Goal: Task Accomplishment & Management: Use online tool/utility

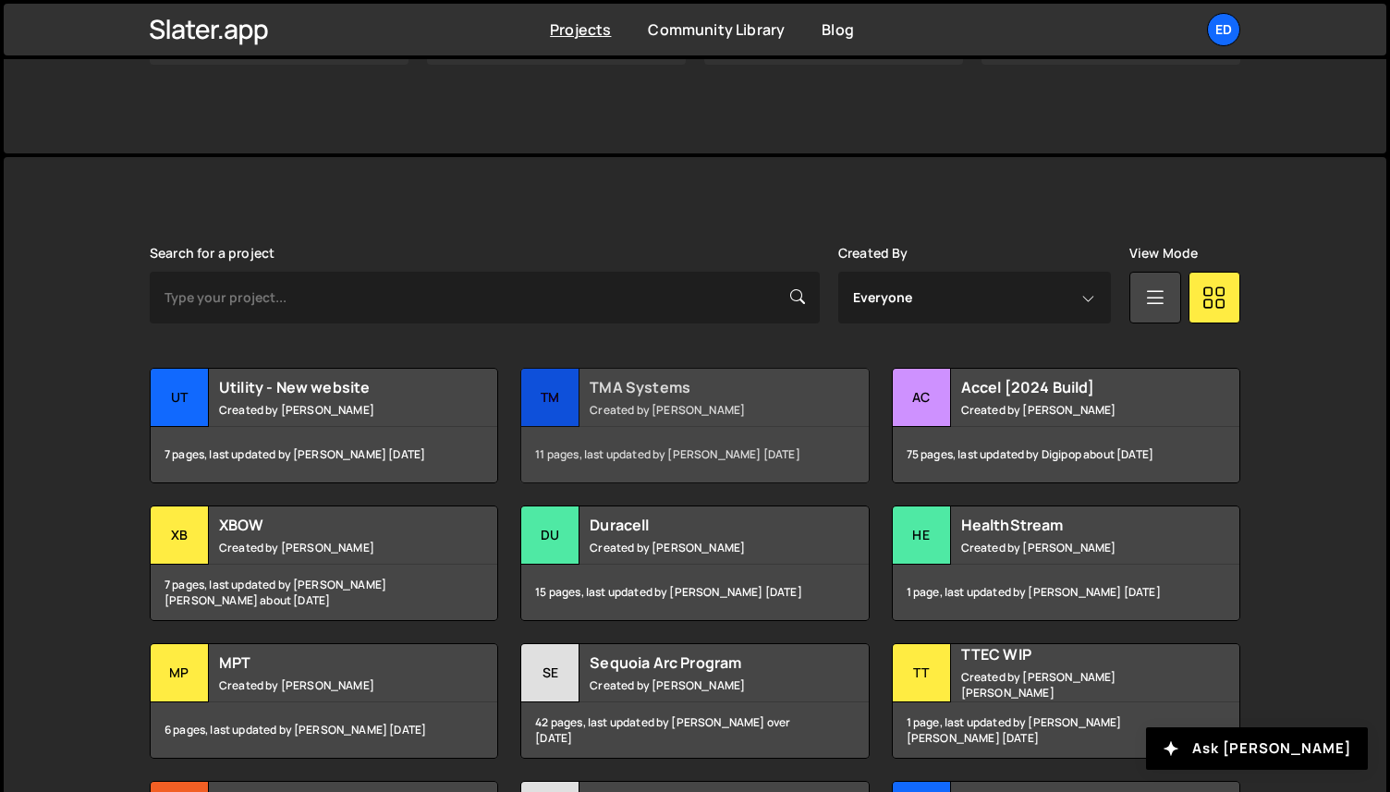
scroll to position [383, 0]
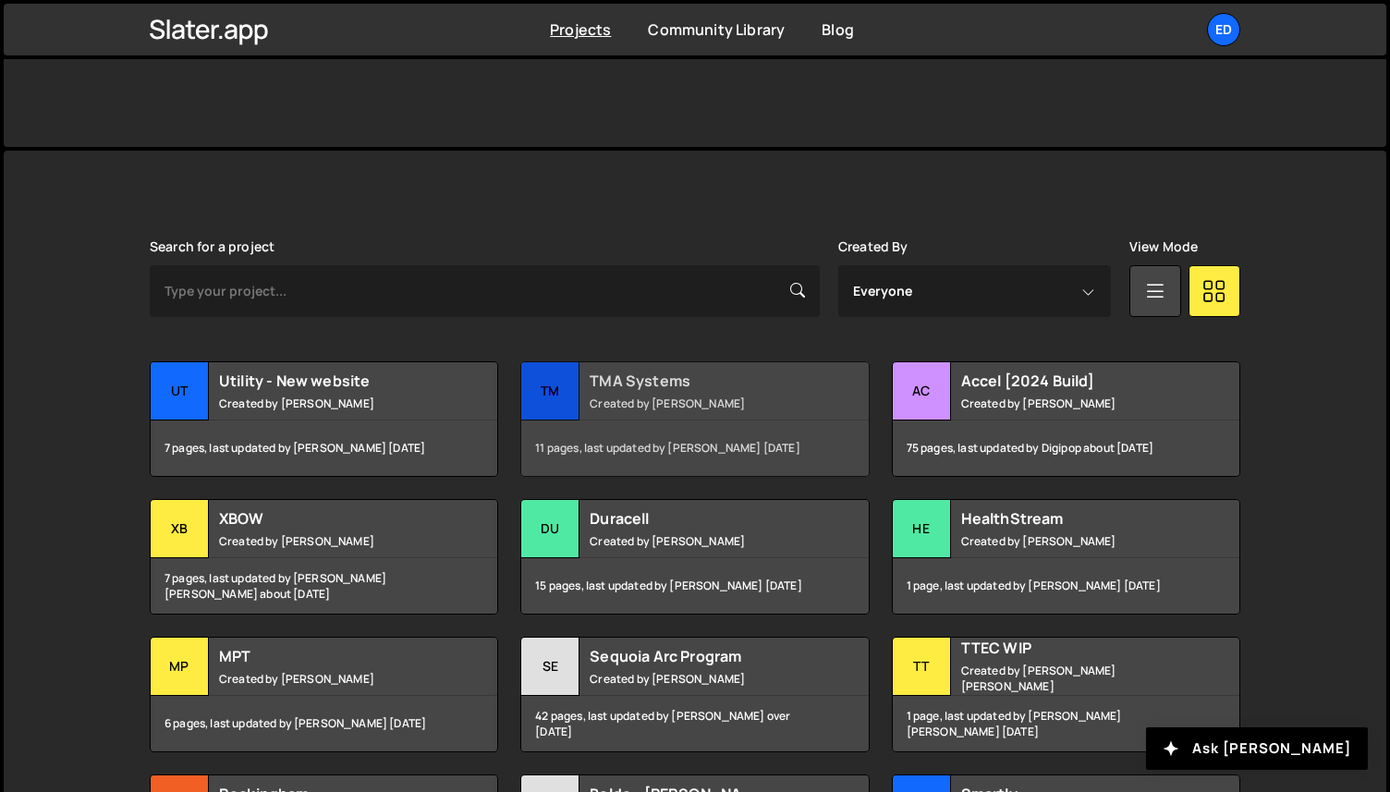
click at [679, 417] on div "TMA Systems Created by [PERSON_NAME]" at bounding box center [694, 390] width 347 height 57
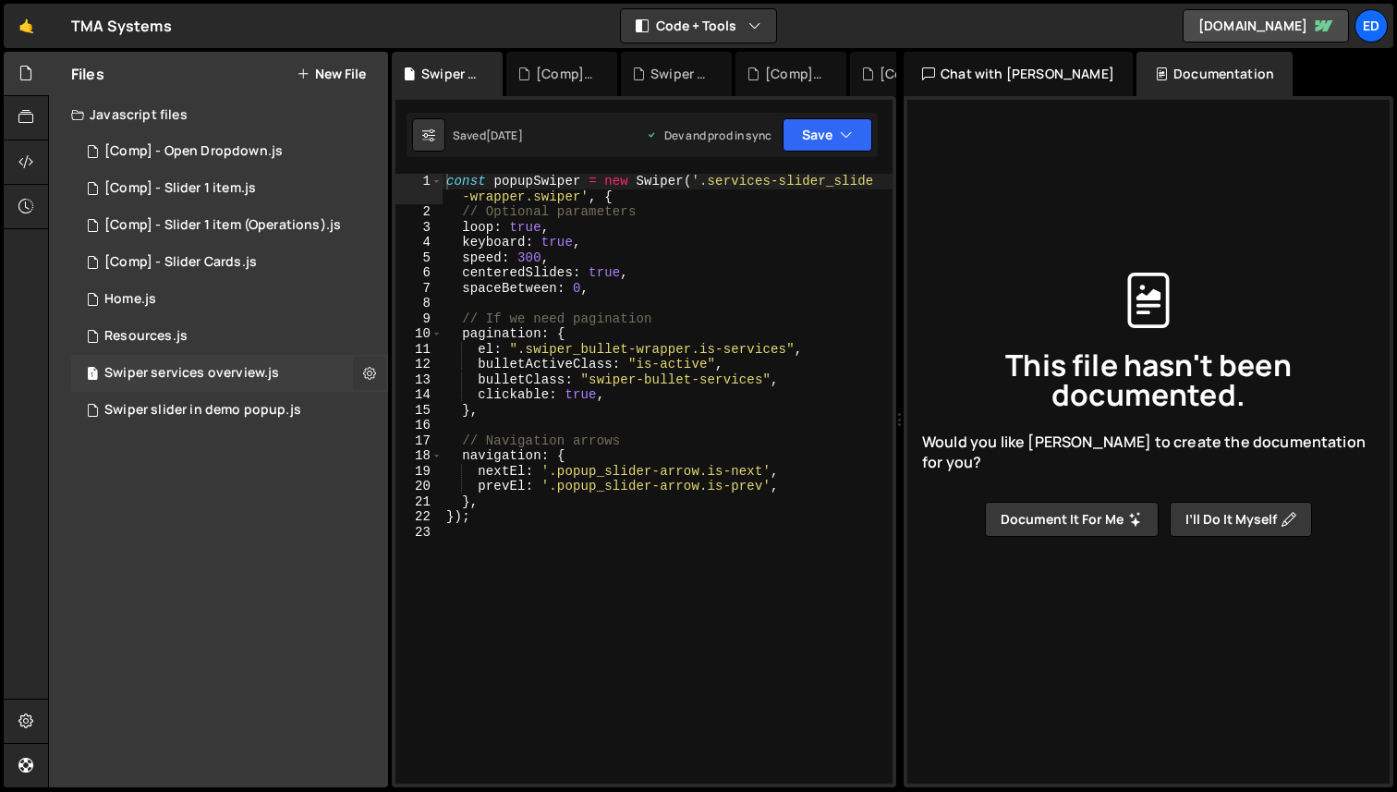
click at [375, 370] on icon at bounding box center [369, 373] width 13 height 18
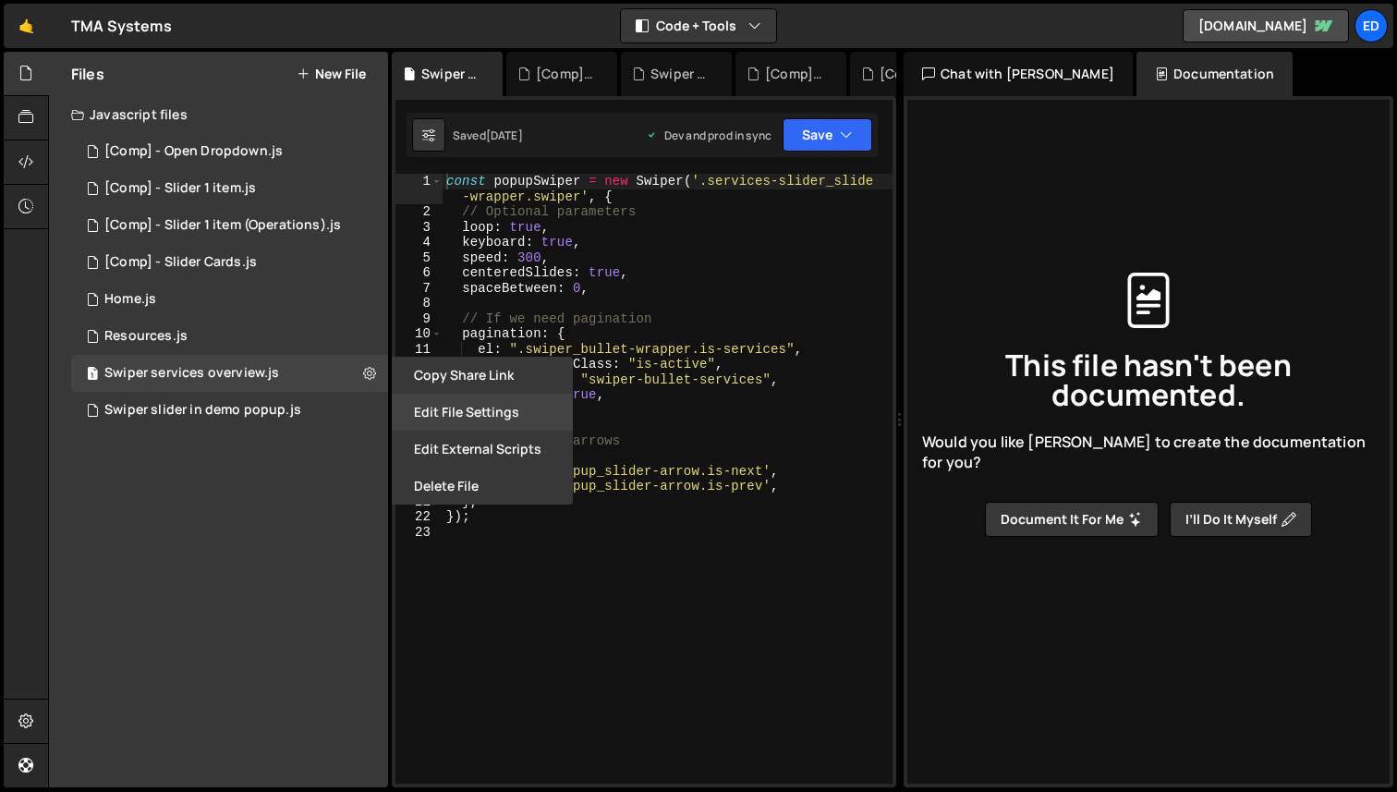
click at [509, 408] on button "Edit File Settings" at bounding box center [482, 412] width 181 height 37
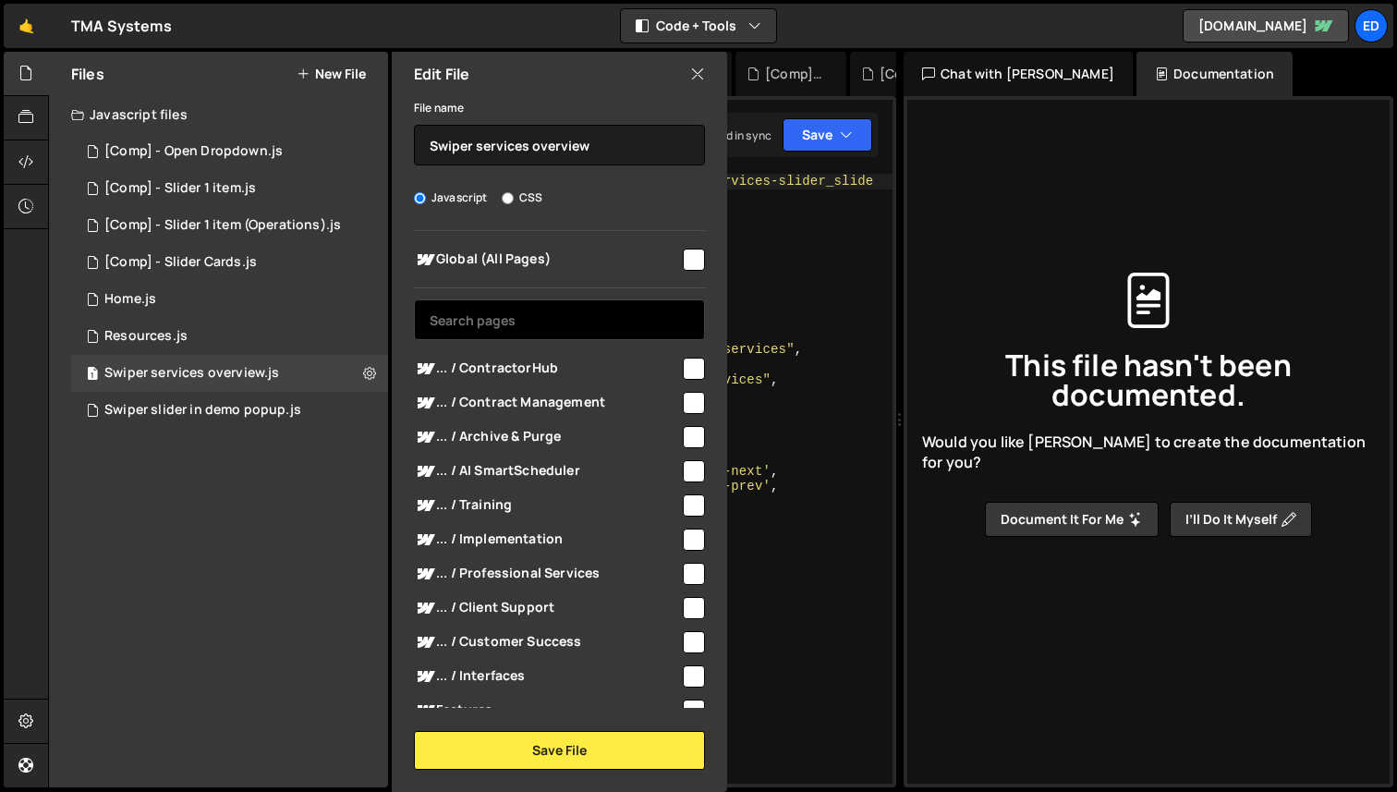
click at [560, 321] on input "text" at bounding box center [559, 319] width 291 height 41
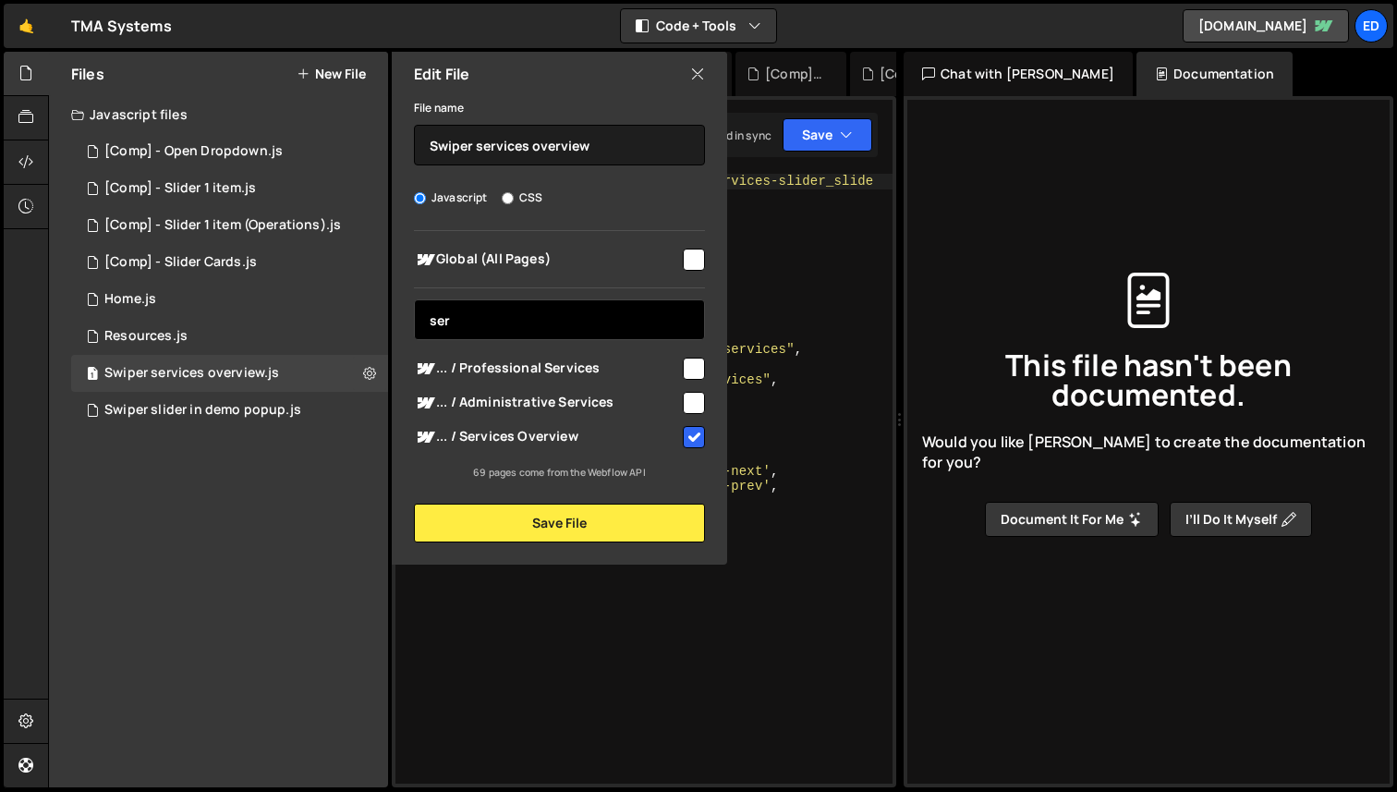
type input "ser"
click at [700, 78] on icon at bounding box center [697, 74] width 15 height 20
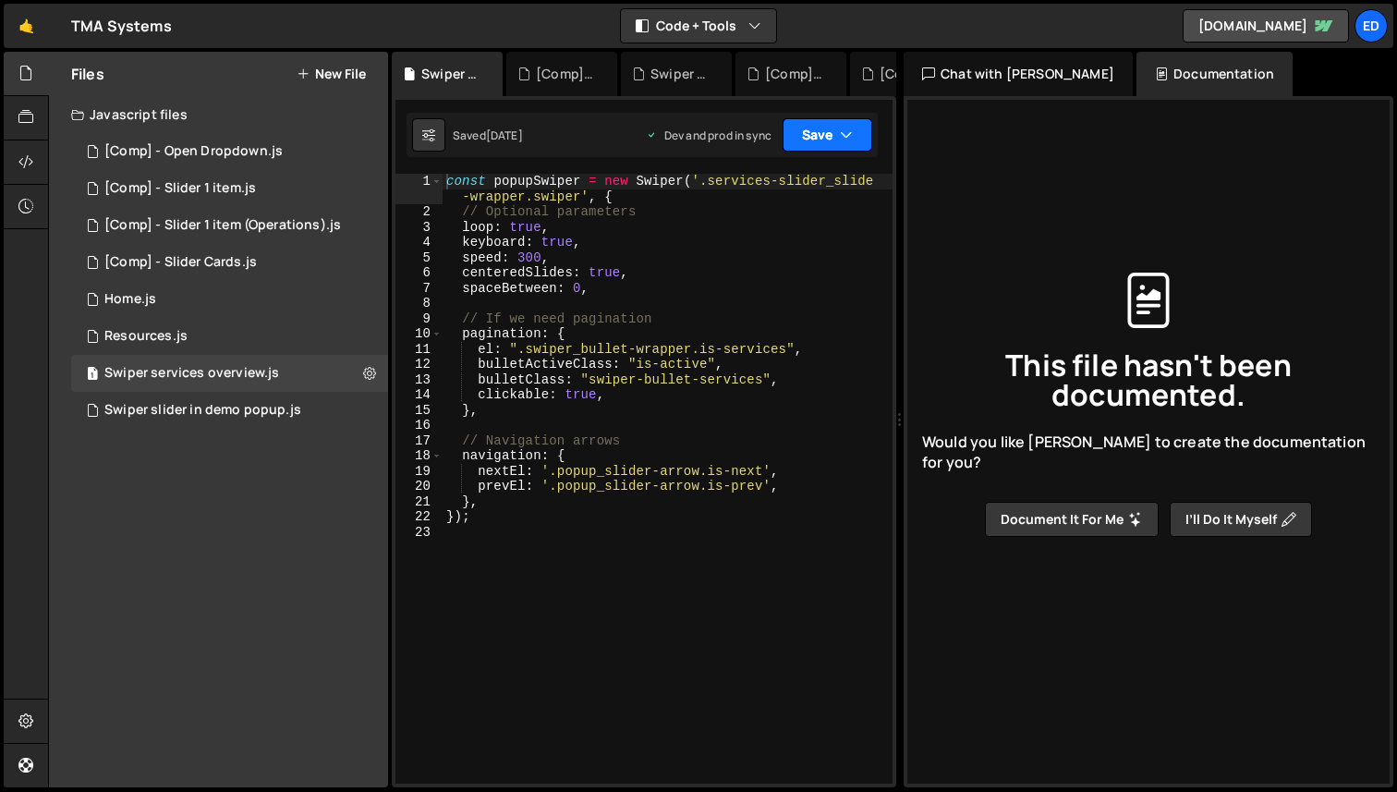
click at [842, 145] on button "Save" at bounding box center [828, 134] width 90 height 33
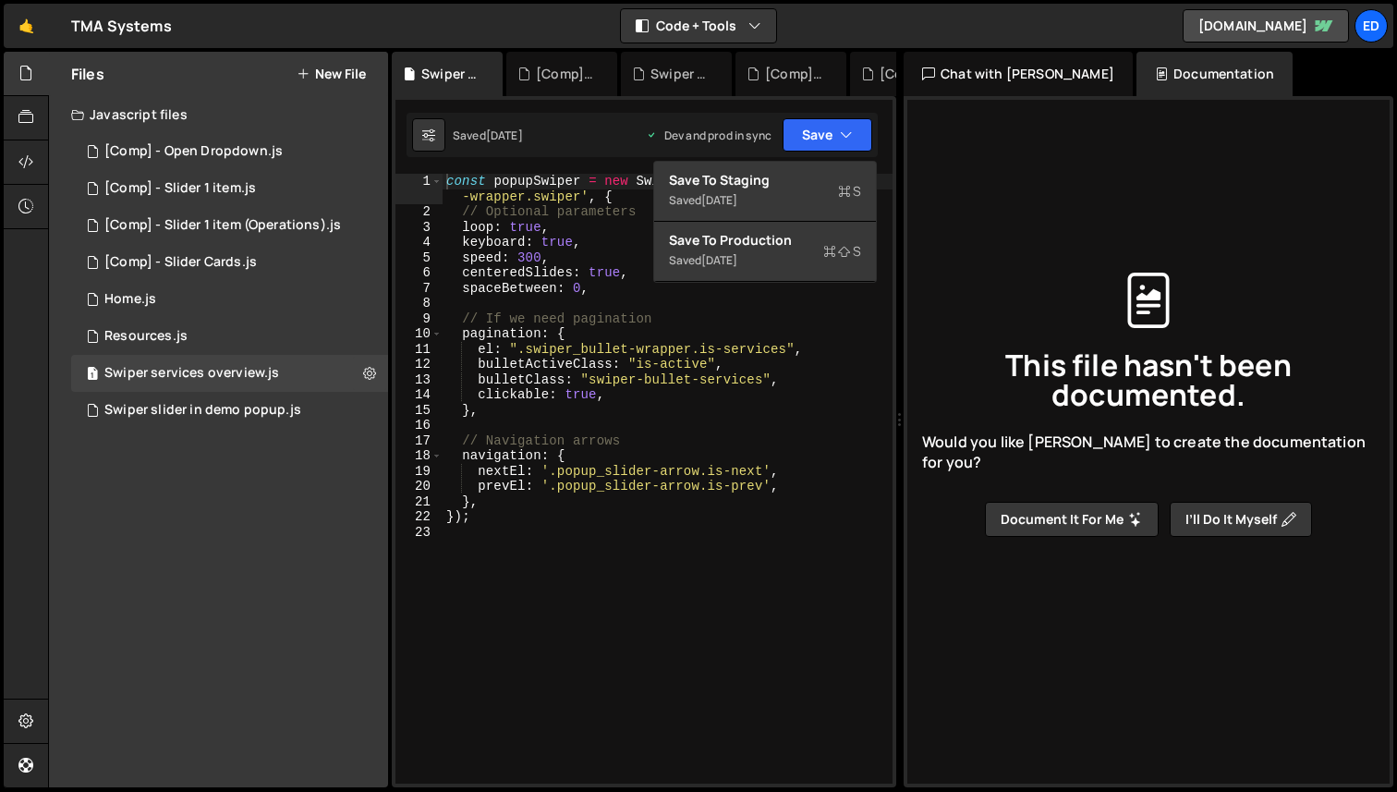
click at [758, 116] on div "Saved 1 week ago Dev and prod in sync Upgrade to Edit Save Save to Staging S Sa…" at bounding box center [642, 135] width 471 height 44
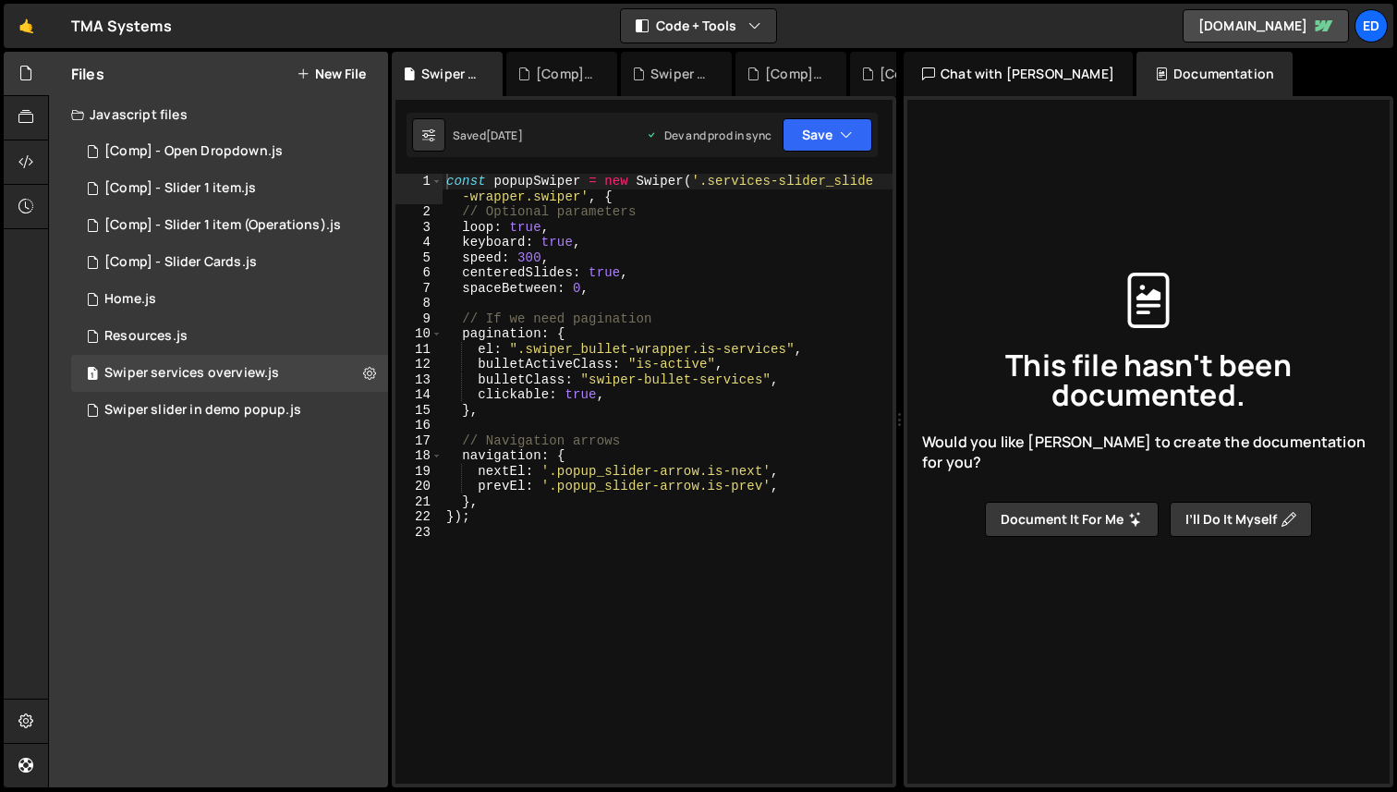
click at [758, 116] on div "Saved 1 week ago Dev and prod in sync Upgrade to Edit Save Save to Staging S Sa…" at bounding box center [642, 135] width 471 height 44
